Goal: Find specific page/section: Find specific page/section

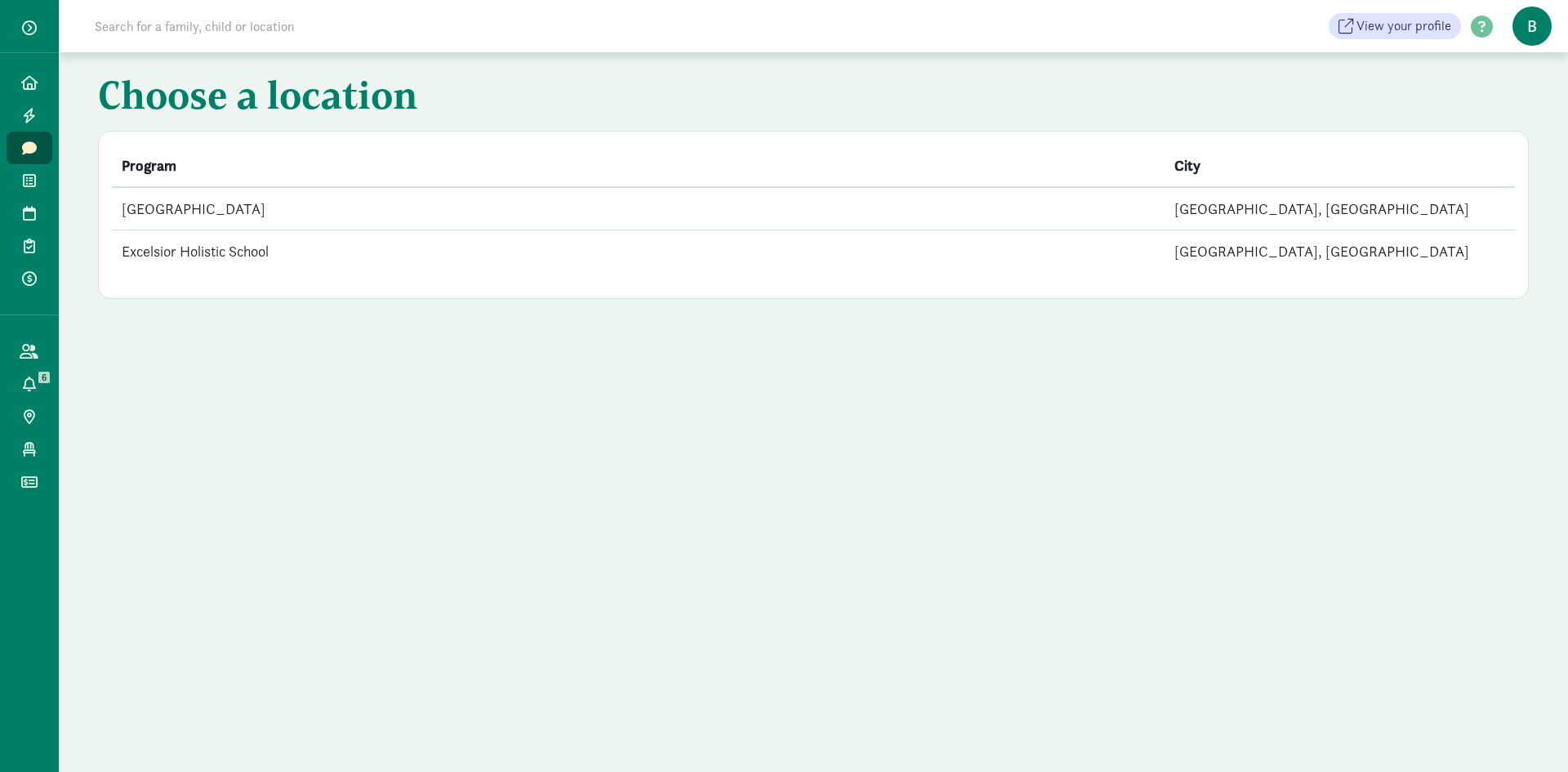
click at [296, 218] on td "[GEOGRAPHIC_DATA]" at bounding box center [638, 208] width 1053 height 44
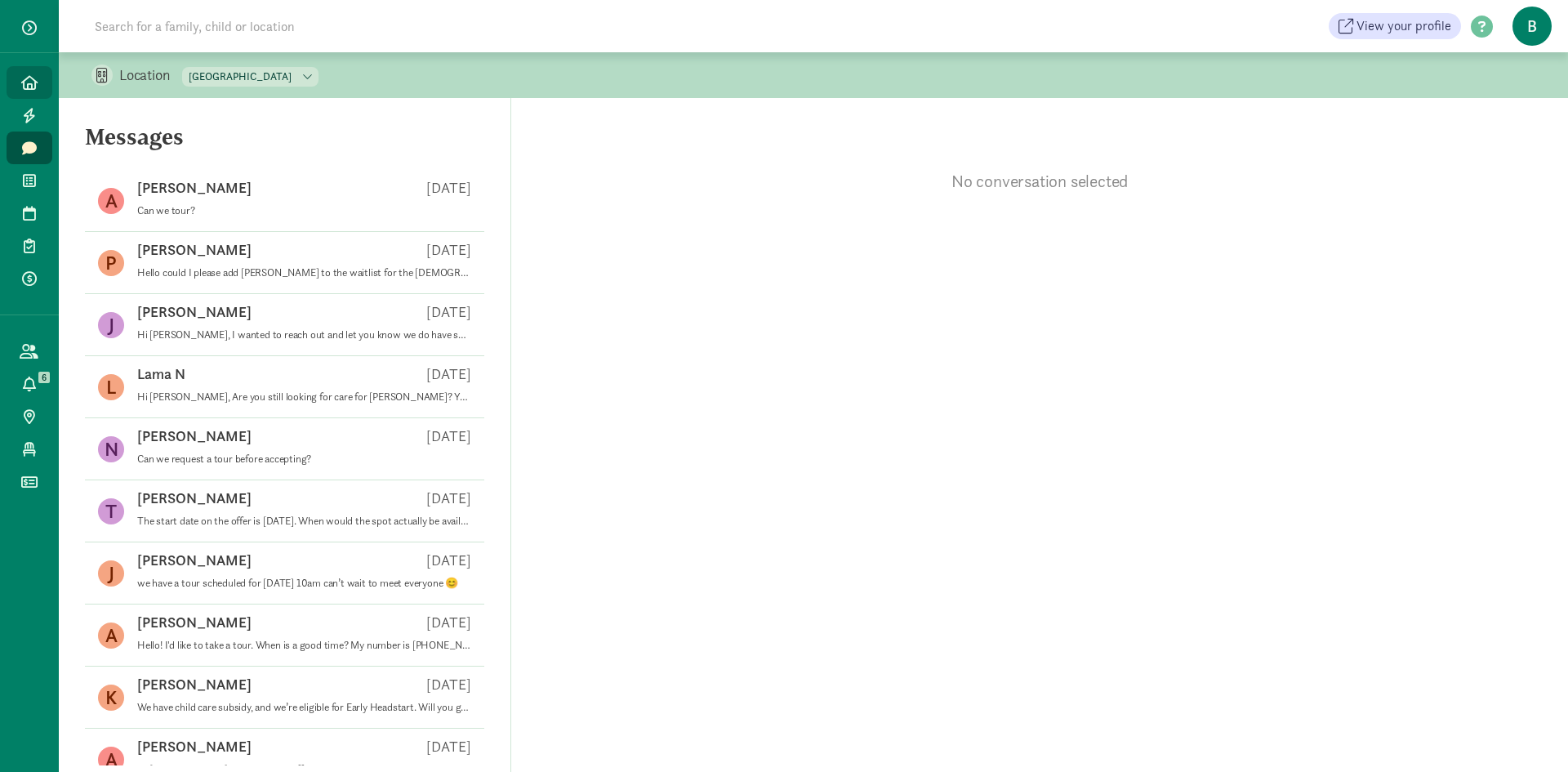
click at [27, 67] on link "Home" at bounding box center [29, 82] width 45 height 33
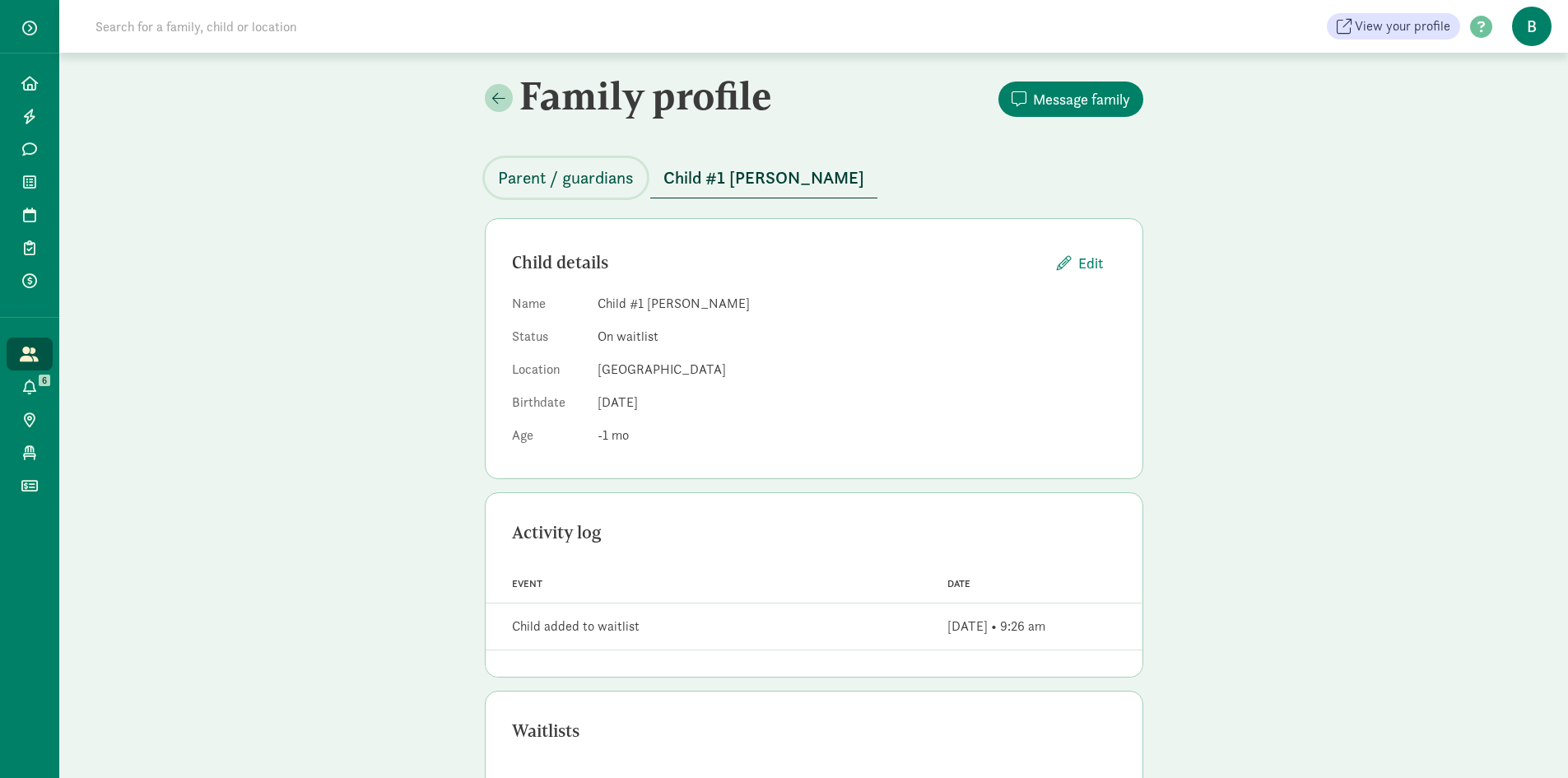
click at [616, 174] on span "Parent / guardians" at bounding box center [566, 178] width 136 height 27
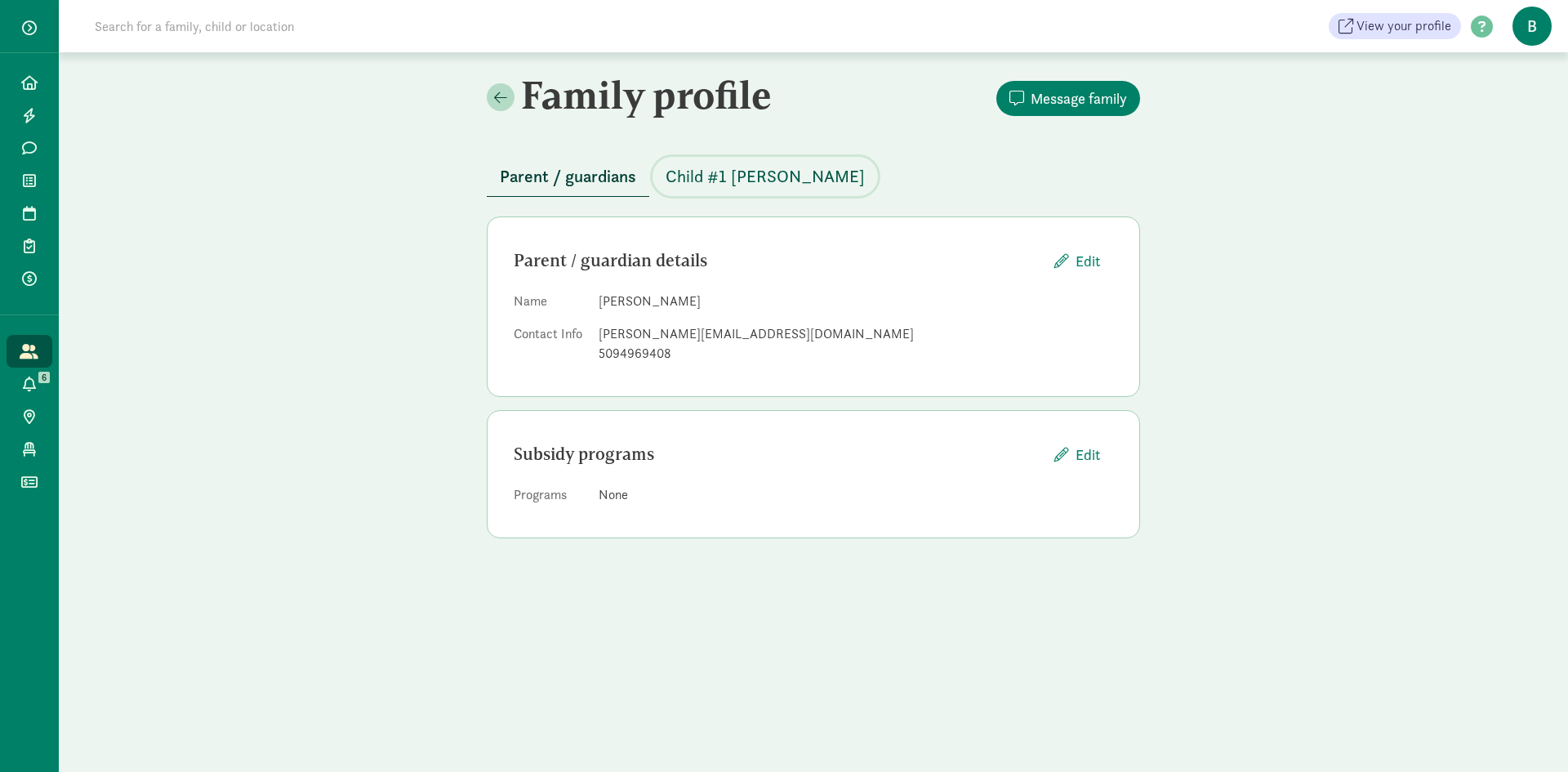
click at [686, 169] on span "Child #1 [PERSON_NAME]" at bounding box center [765, 177] width 200 height 27
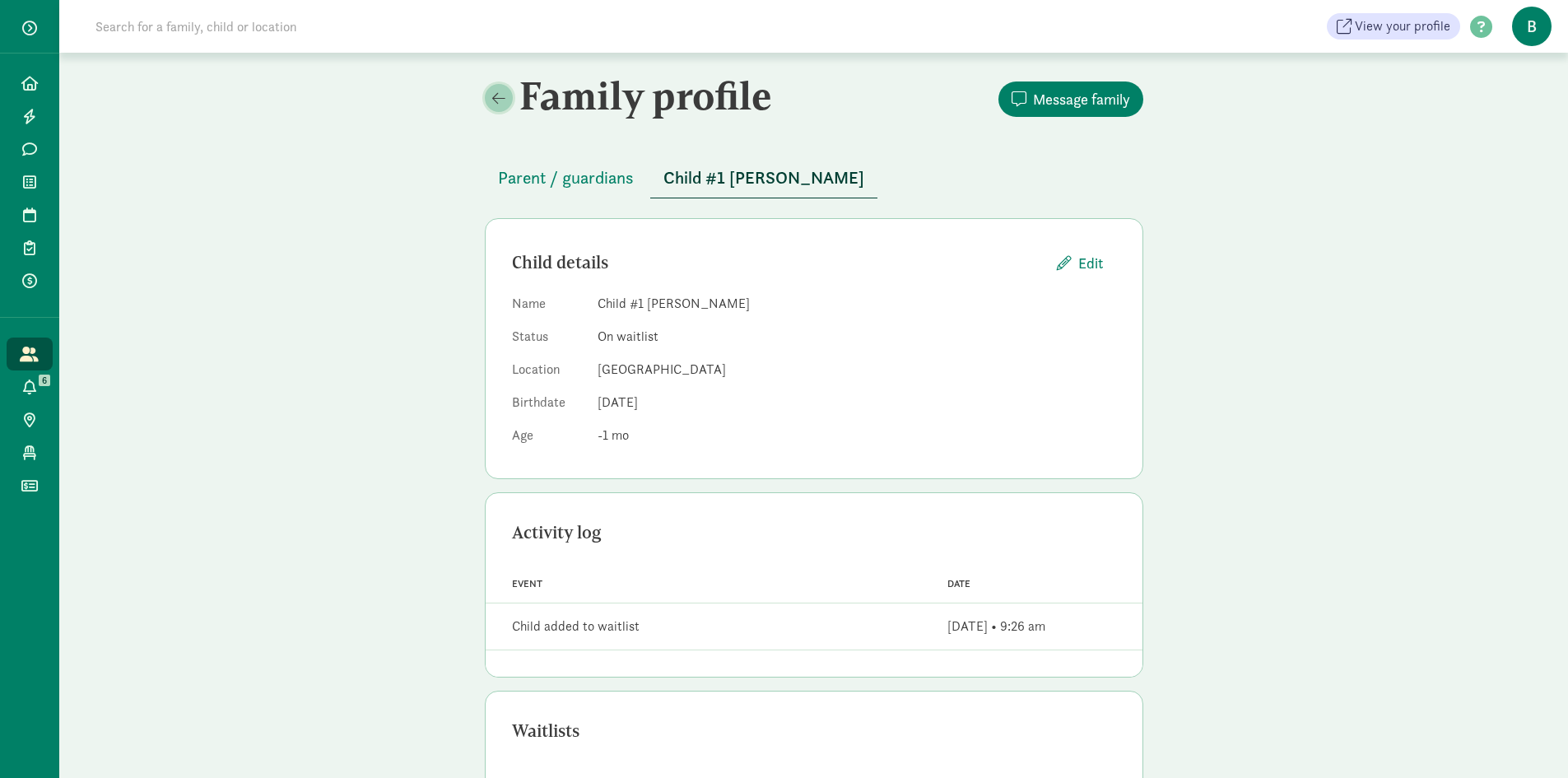
click at [506, 95] on link at bounding box center [498, 98] width 28 height 28
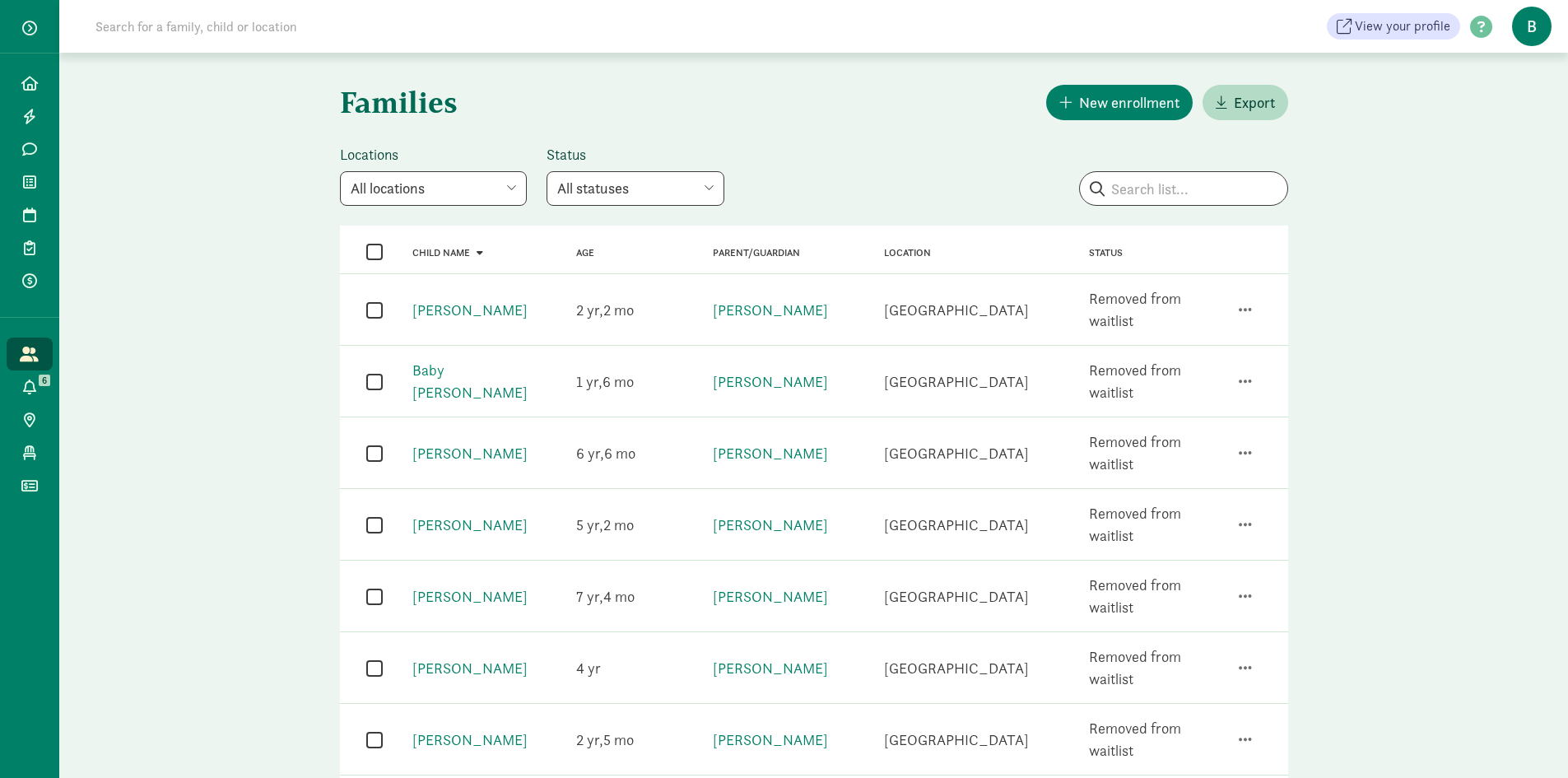
drag, startPoint x: 377, startPoint y: 38, endPoint x: 393, endPoint y: 35, distance: 16.3
click at [393, 35] on input at bounding box center [316, 26] width 462 height 33
type input "jared ainley"
click at [9, 361] on link "All families" at bounding box center [29, 354] width 46 height 33
click at [27, 76] on icon at bounding box center [29, 83] width 16 height 15
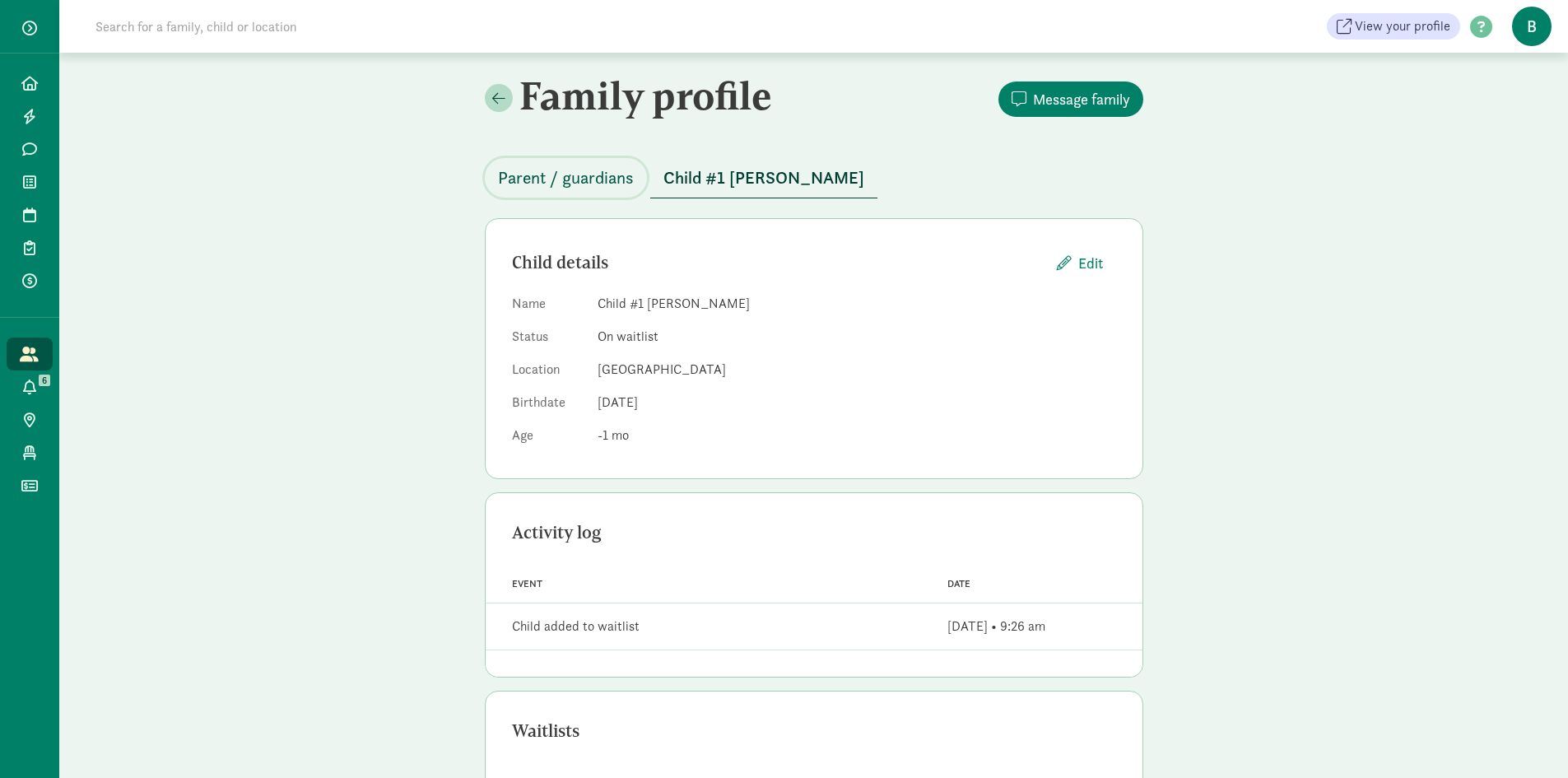
click at [549, 173] on span "Parent / guardians" at bounding box center [566, 178] width 136 height 27
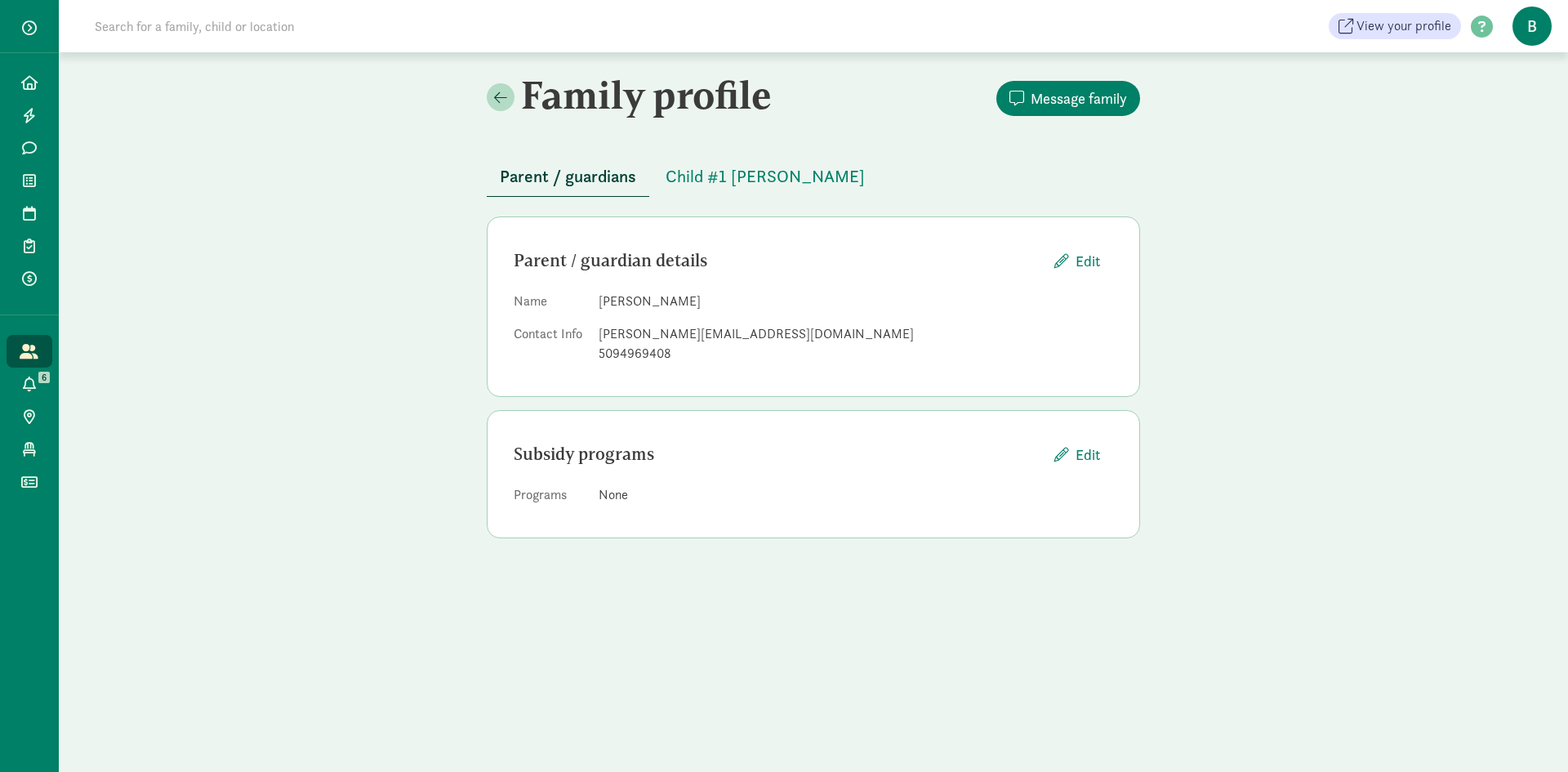
click at [351, 33] on input at bounding box center [314, 26] width 458 height 33
type input "[PERSON_NAME]"
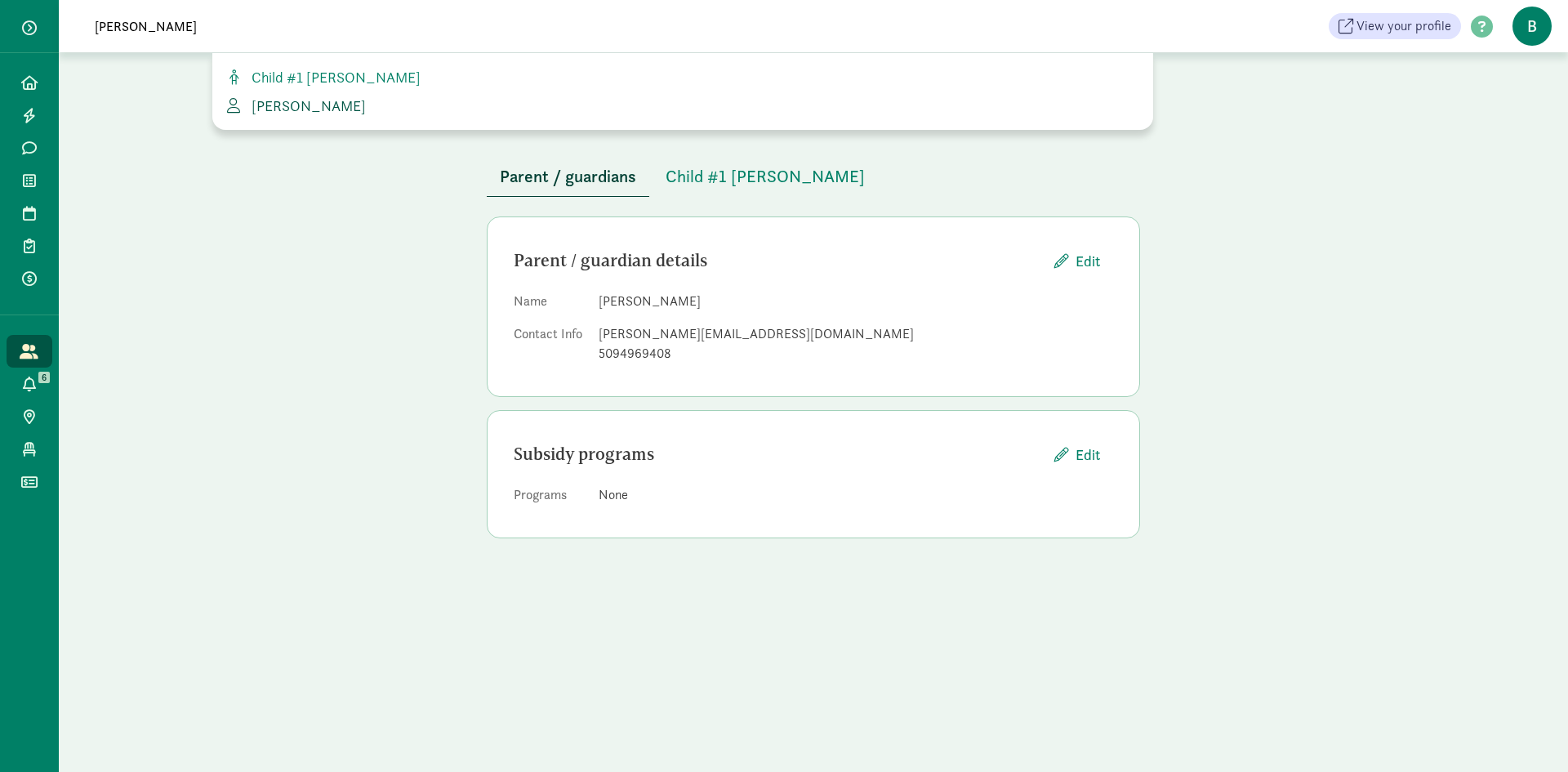
click at [327, 107] on span "[PERSON_NAME]" at bounding box center [305, 105] width 121 height 19
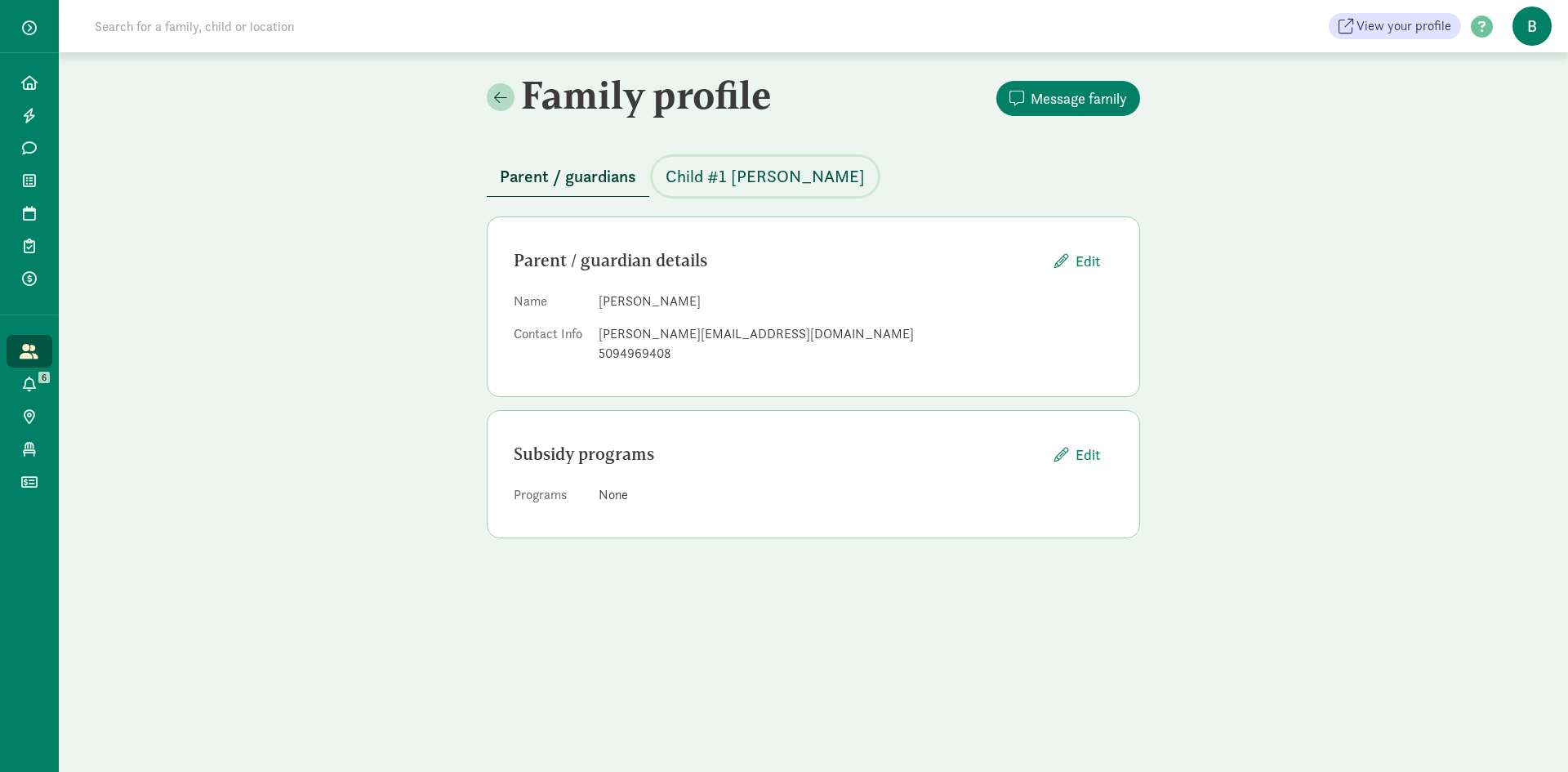
click at [690, 177] on span "Child #1 [PERSON_NAME]" at bounding box center [765, 177] width 200 height 27
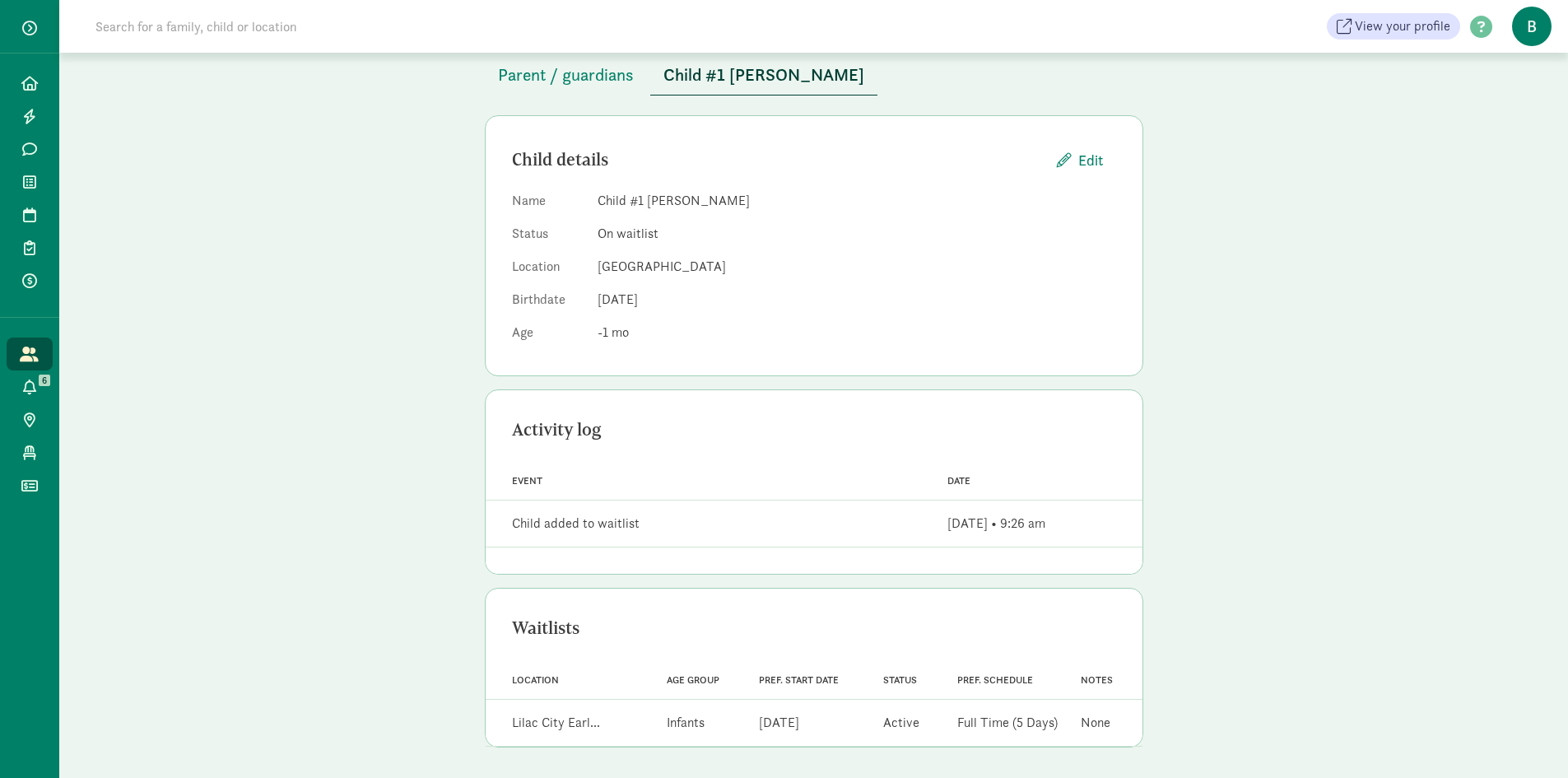
scroll to position [105, 0]
